Goal: Information Seeking & Learning: Learn about a topic

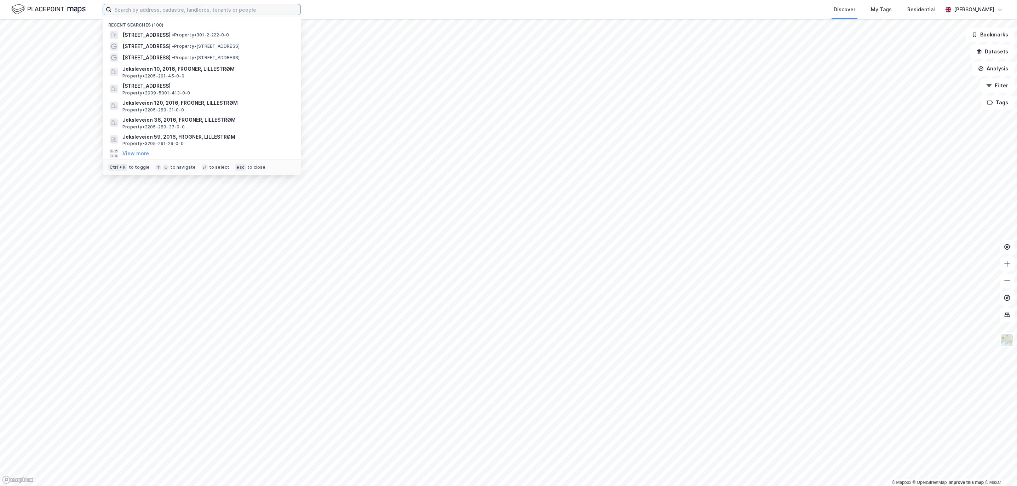
click at [270, 13] on input at bounding box center [205, 9] width 189 height 11
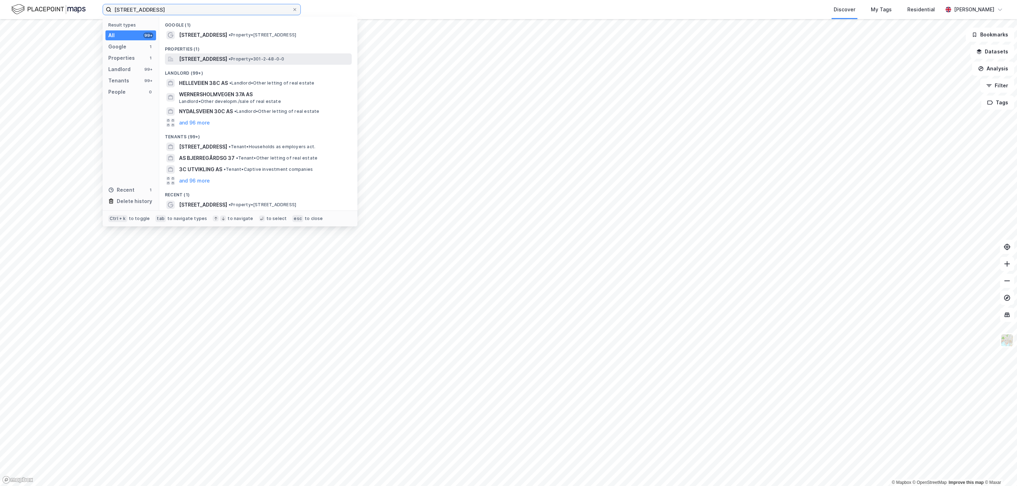
type input "[STREET_ADDRESS]"
click at [224, 63] on span "[STREET_ADDRESS]" at bounding box center [203, 59] width 48 height 8
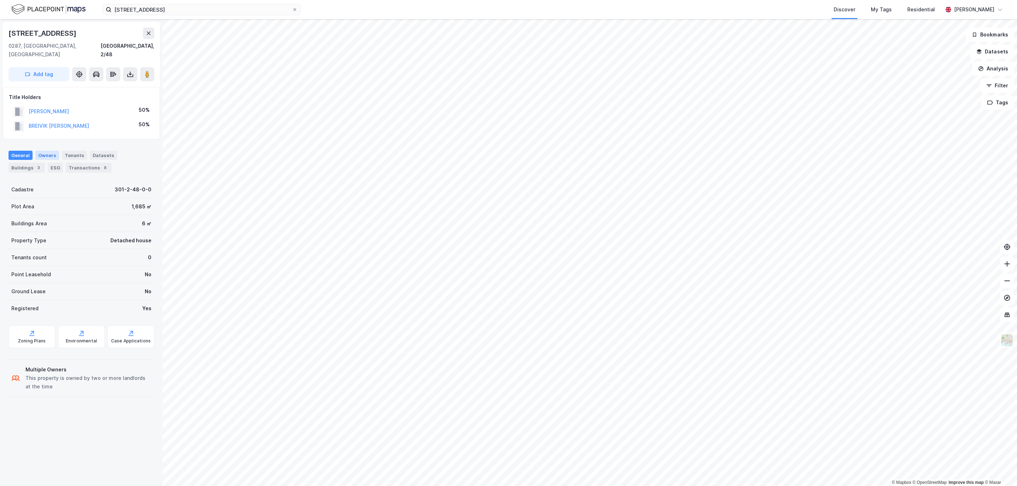
click at [51, 151] on div "Owners" at bounding box center [47, 155] width 24 height 9
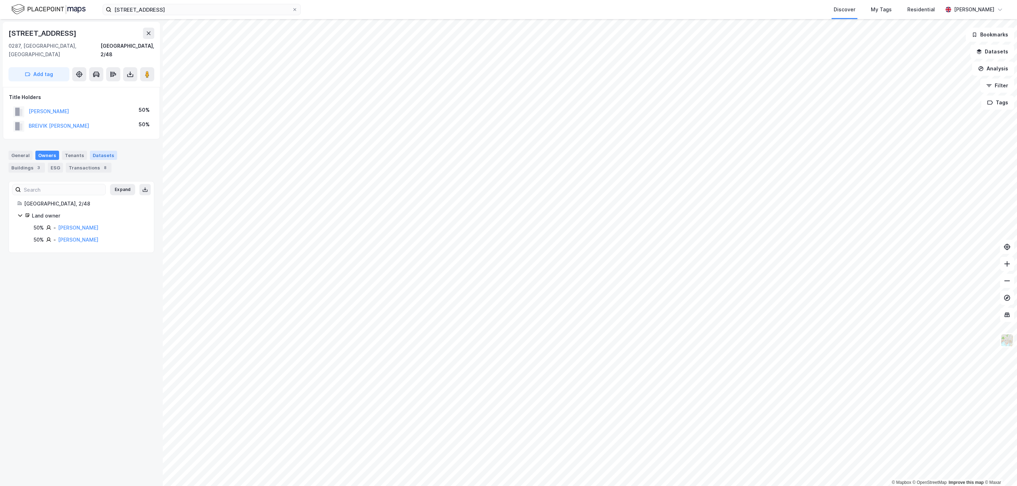
click at [97, 151] on div "Datasets" at bounding box center [103, 155] width 27 height 9
click at [22, 151] on div "General" at bounding box center [20, 155] width 24 height 9
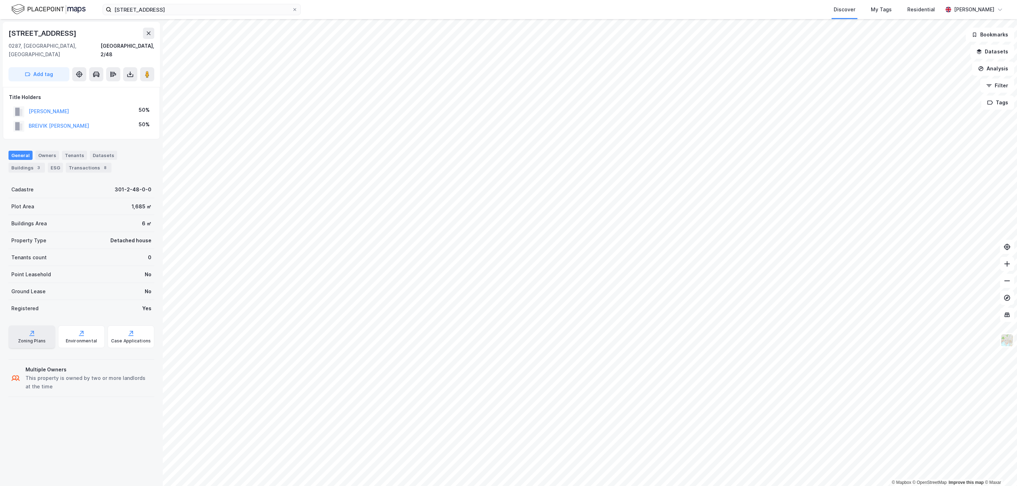
click at [34, 338] on div "Zoning Plans" at bounding box center [32, 341] width 28 height 6
